Goal: Information Seeking & Learning: Learn about a topic

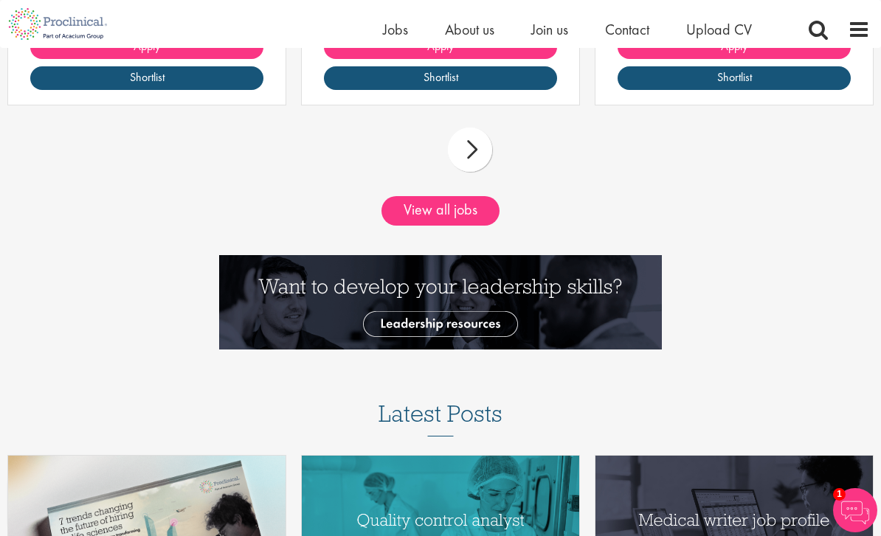
scroll to position [1593, 0]
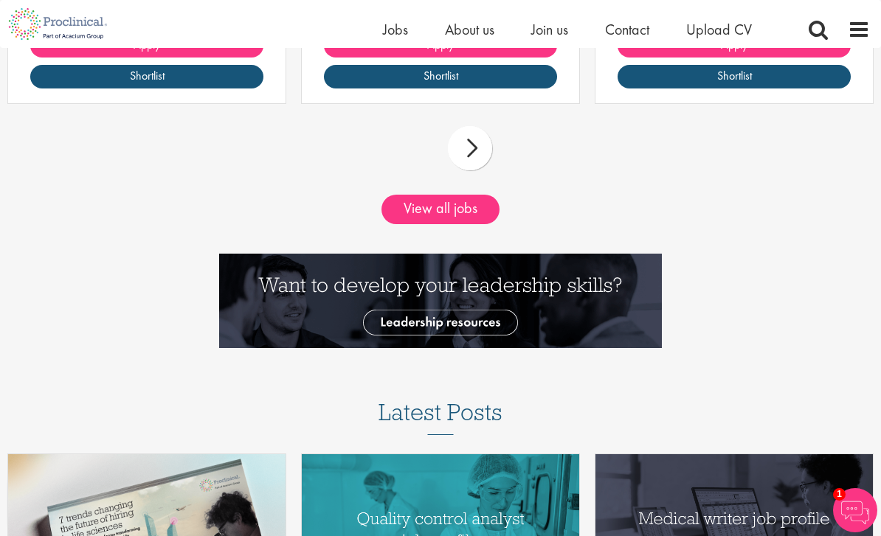
click at [409, 224] on link "View all jobs" at bounding box center [440, 210] width 118 height 30
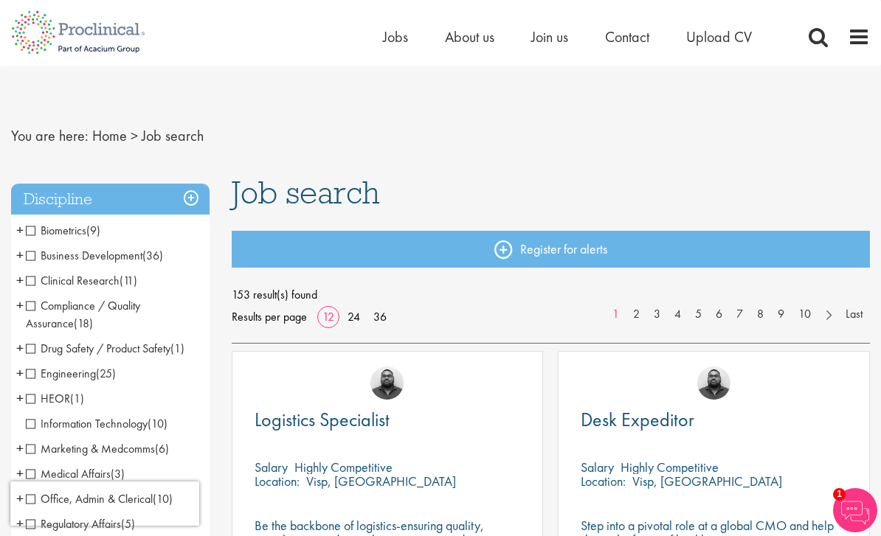
click at [35, 257] on span "Business Development" at bounding box center [84, 255] width 117 height 15
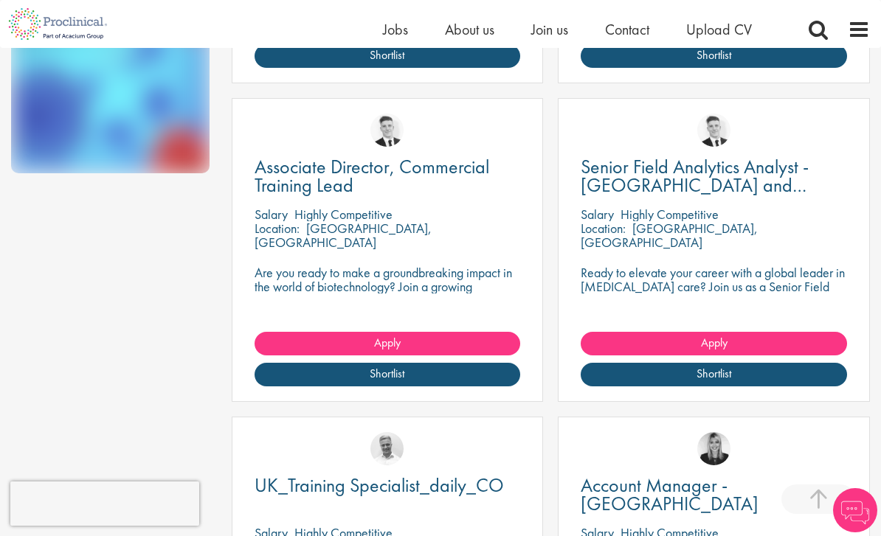
scroll to position [884, 0]
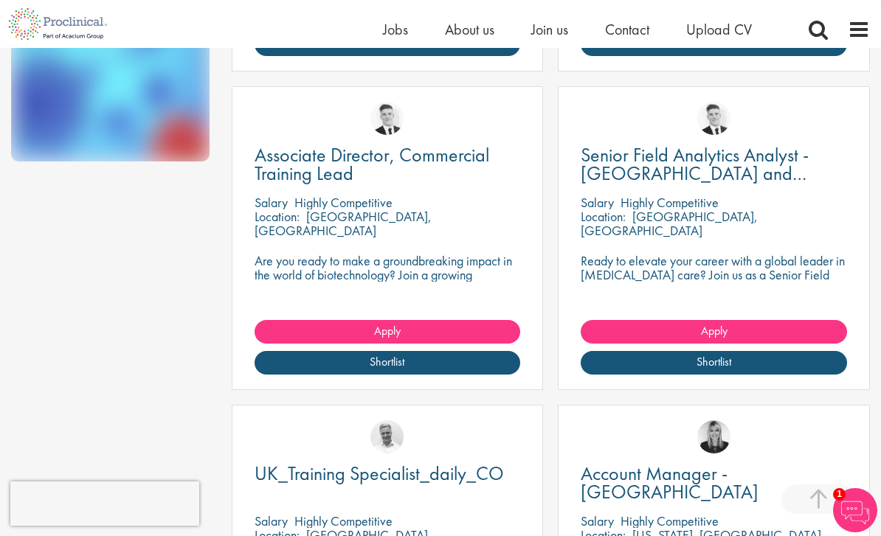
click at [295, 270] on p "Are you ready to make a groundbreaking impact in the world of biotechnology? Jo…" at bounding box center [387, 282] width 266 height 56
click at [343, 145] on span "Associate Director, Commercial Training Lead" at bounding box center [371, 164] width 235 height 44
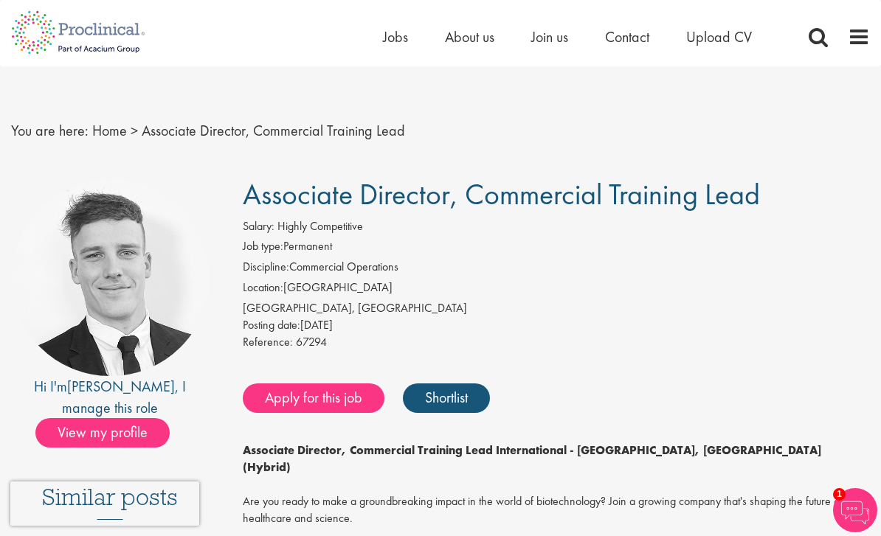
scroll to position [34, 0]
